Goal: Information Seeking & Learning: Learn about a topic

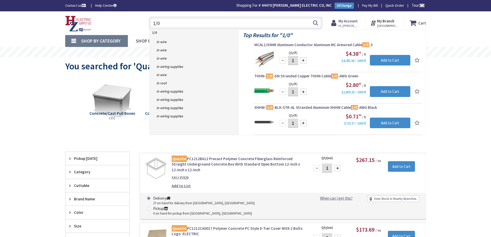
drag, startPoint x: 0, startPoint y: 0, endPoint x: 116, endPoint y: 24, distance: 118.7
click at [116, 24] on div "Toggle Nav 1/0 1/0 Search Cart My Cart Close" at bounding box center [245, 22] width 369 height 17
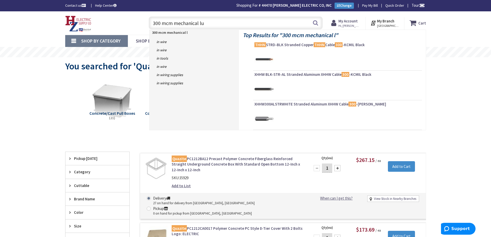
type input "300 mcm mechanical lug"
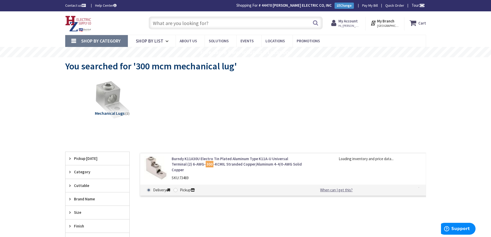
click at [212, 160] on link "Burndy K11A30U Electro Tin Plated Aluminum Type K11A-U Universal Terminal (2) 6…" at bounding box center [237, 164] width 131 height 16
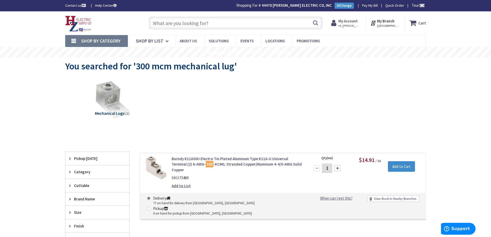
type input "MA-[GEOGRAPHIC_DATA], [GEOGRAPHIC_DATA]"
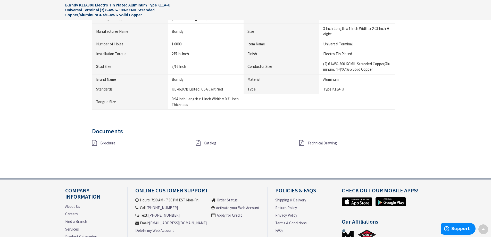
scroll to position [379, 0]
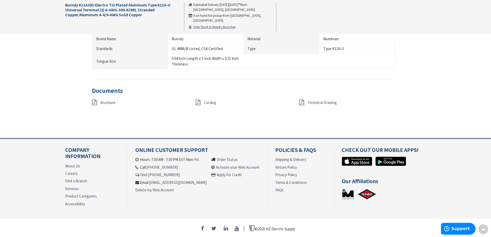
click at [205, 100] on span "Catalog" at bounding box center [210, 102] width 12 height 5
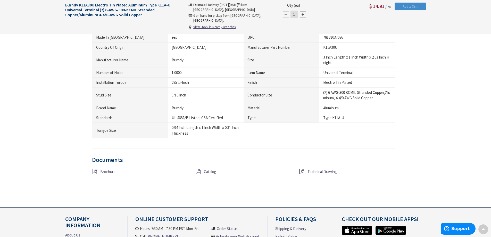
scroll to position [309, 0]
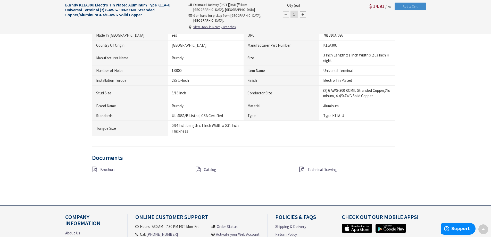
click at [111, 168] on span "Brochure" at bounding box center [107, 169] width 15 height 5
click at [326, 169] on span "Technical Drawing" at bounding box center [321, 169] width 29 height 5
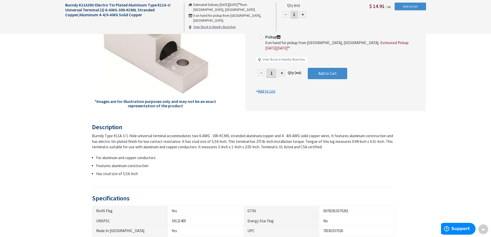
scroll to position [78, 0]
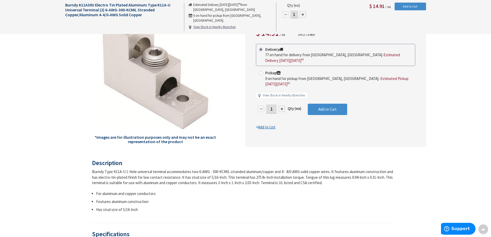
click at [187, 102] on img at bounding box center [155, 69] width 123 height 123
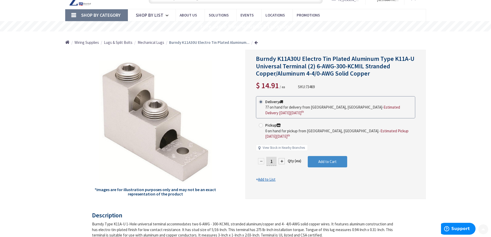
scroll to position [0, 0]
